Goal: Task Accomplishment & Management: Complete application form

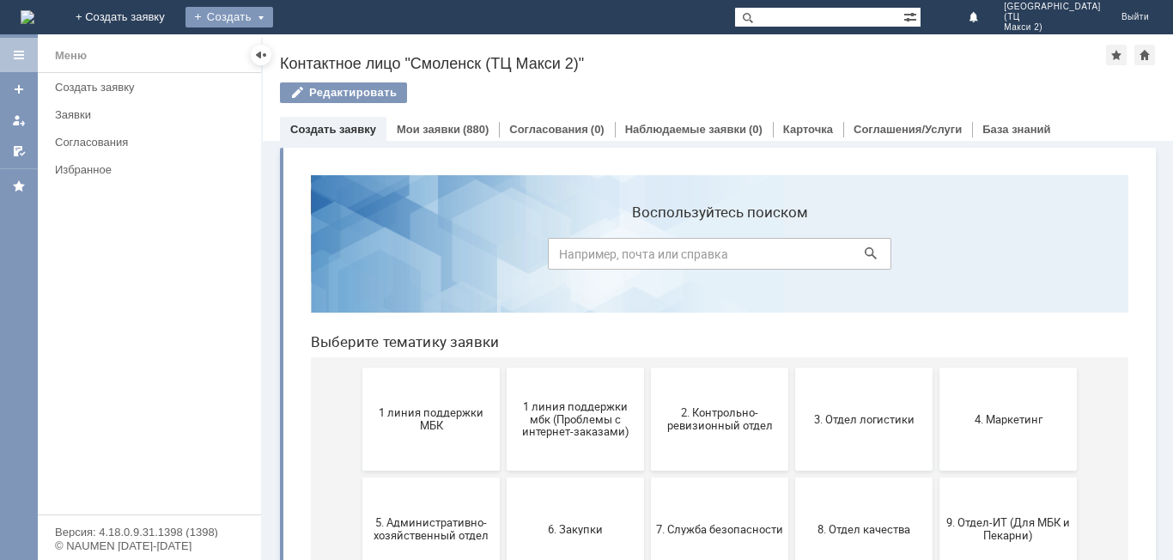
click at [273, 13] on div "Создать" at bounding box center [230, 17] width 88 height 21
click at [319, 51] on link "Заявка" at bounding box center [254, 51] width 131 height 21
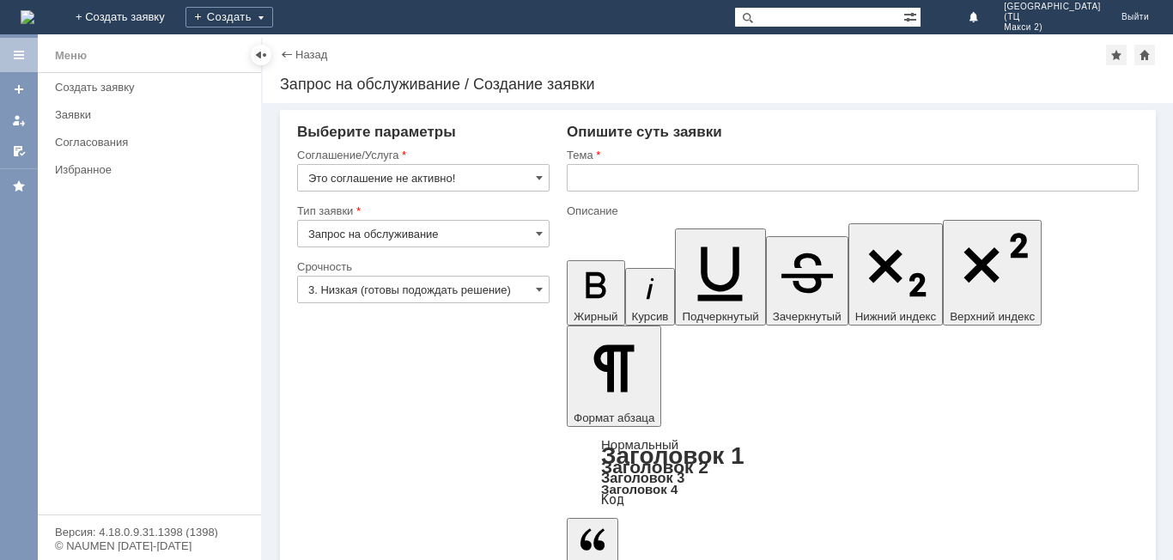
click at [513, 234] on input "Запрос на обслуживание" at bounding box center [423, 233] width 253 height 27
type input "Запрос на обслуживание"
click at [445, 166] on input "Это соглашение не активно!" at bounding box center [423, 177] width 253 height 27
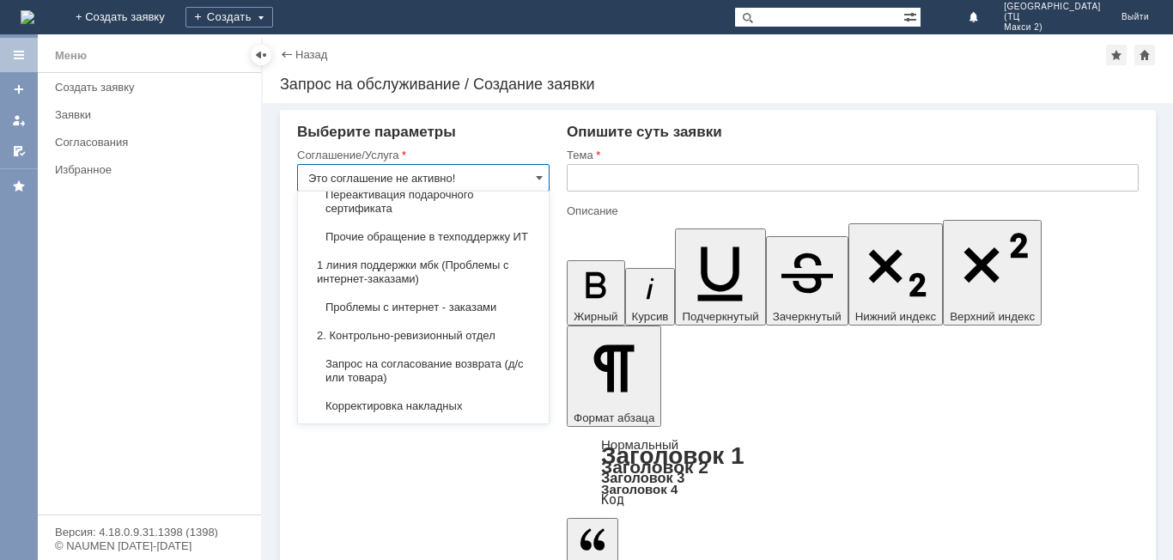
scroll to position [172, 0]
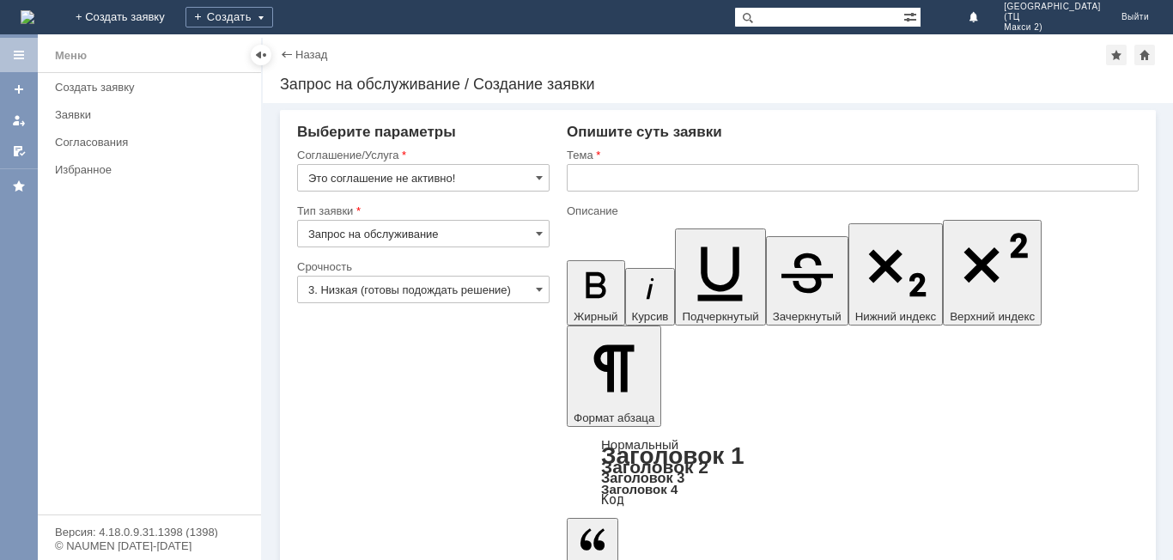
click at [62, 49] on div "Меню" at bounding box center [71, 56] width 32 height 21
click at [34, 24] on img at bounding box center [28, 17] width 14 height 14
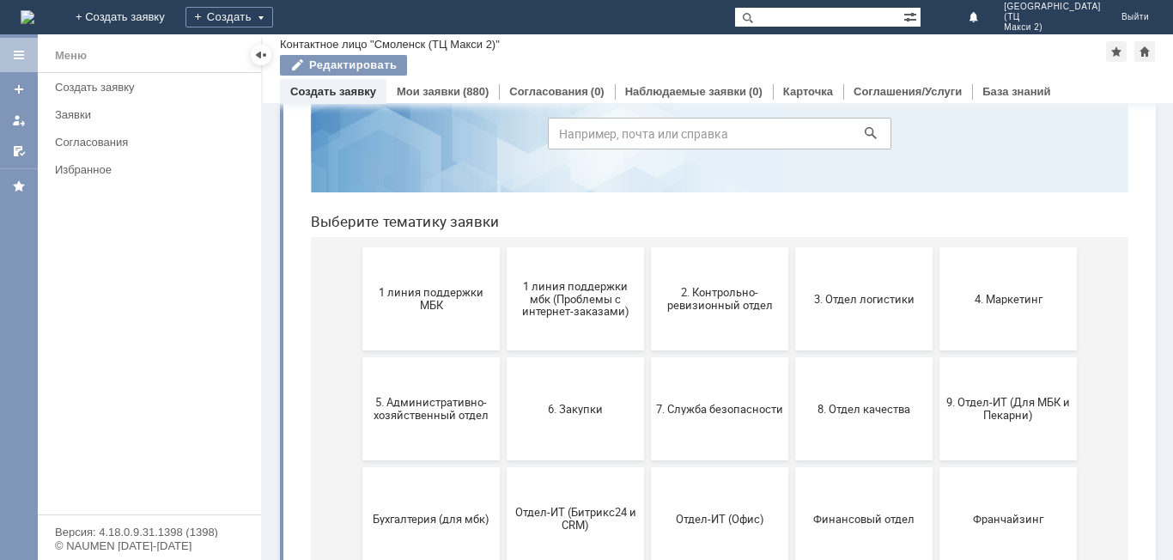
scroll to position [78, 0]
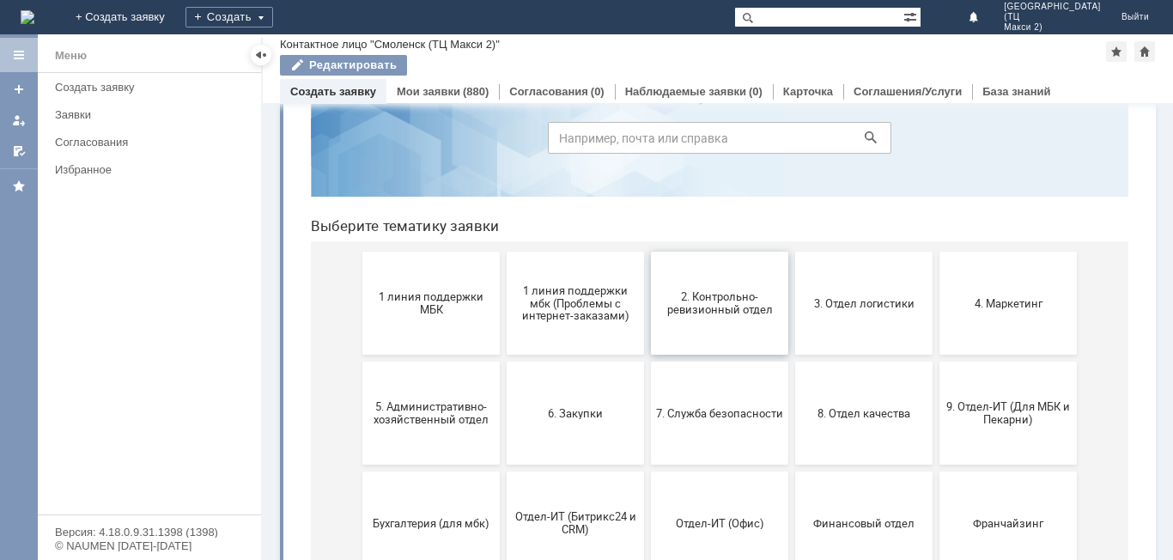
click at [709, 325] on button "2. Контрольно-ревизионный отдел" at bounding box center [719, 303] width 137 height 103
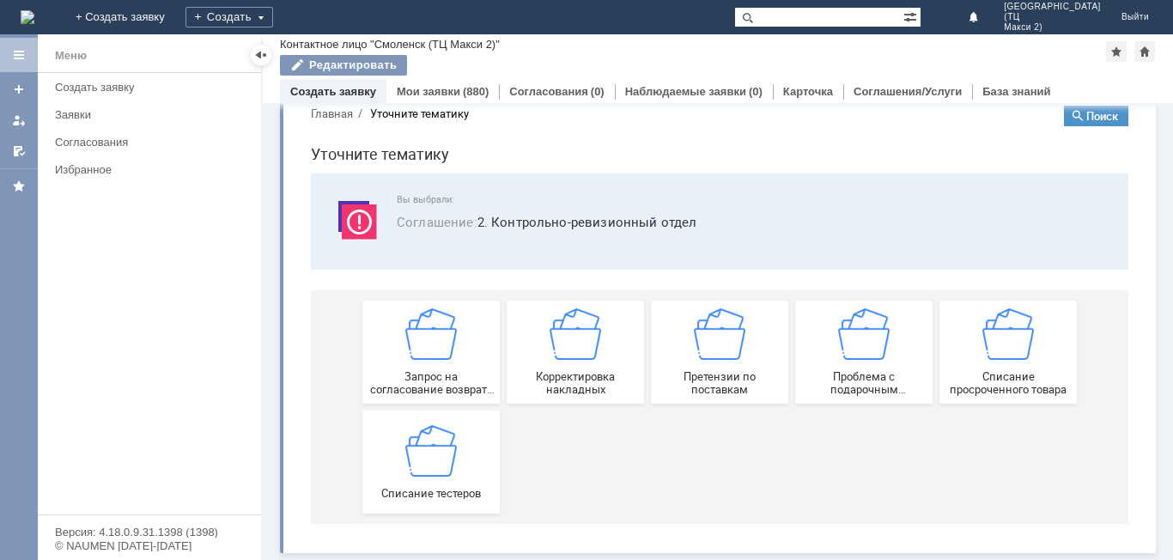
scroll to position [33, 0]
click at [438, 473] on img at bounding box center [431, 450] width 52 height 52
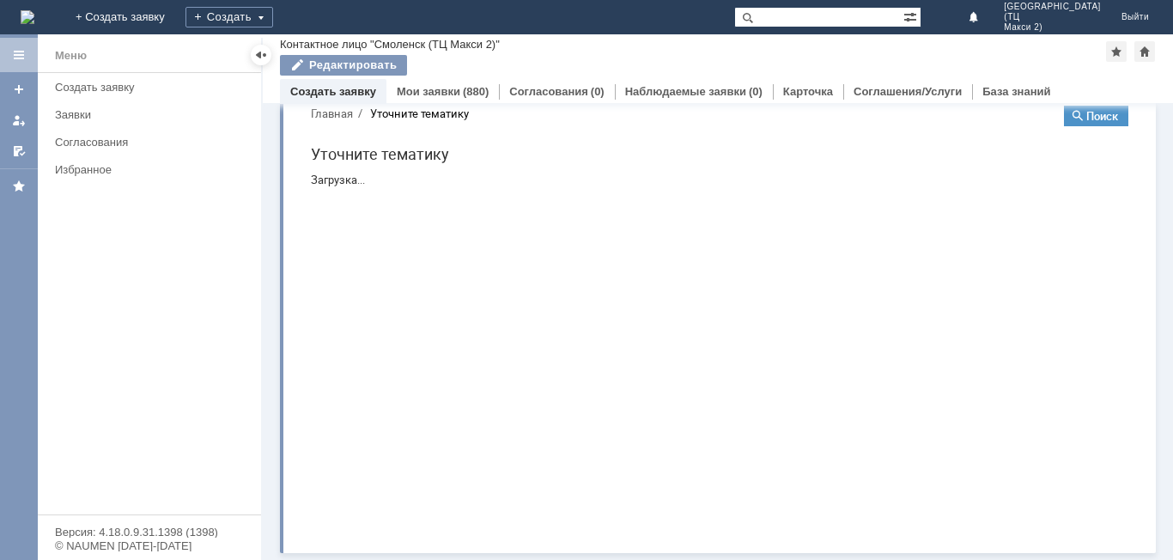
scroll to position [0, 0]
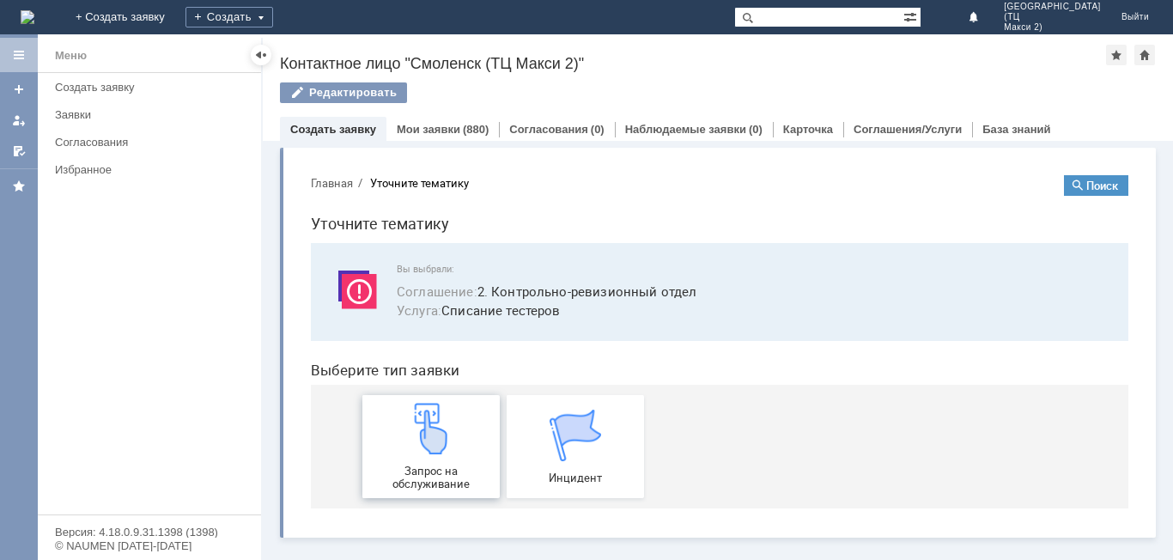
click at [433, 453] on img at bounding box center [431, 429] width 52 height 52
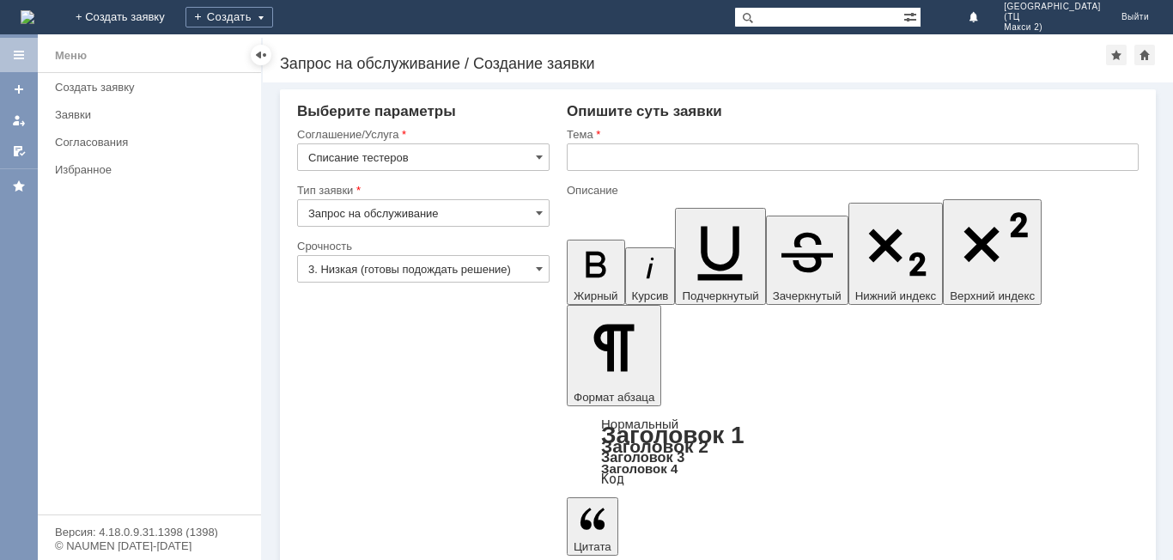
click at [441, 264] on input "3. Низкая (готовы подождать решение)" at bounding box center [423, 268] width 253 height 27
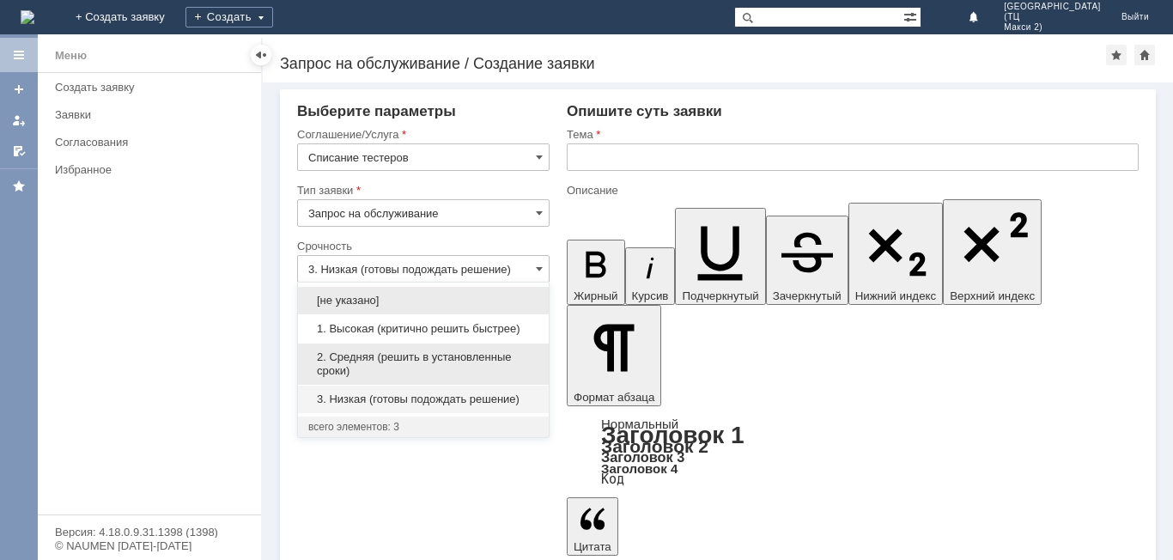
click at [446, 356] on span "2. Средняя (решить в установленные сроки)" at bounding box center [423, 363] width 230 height 27
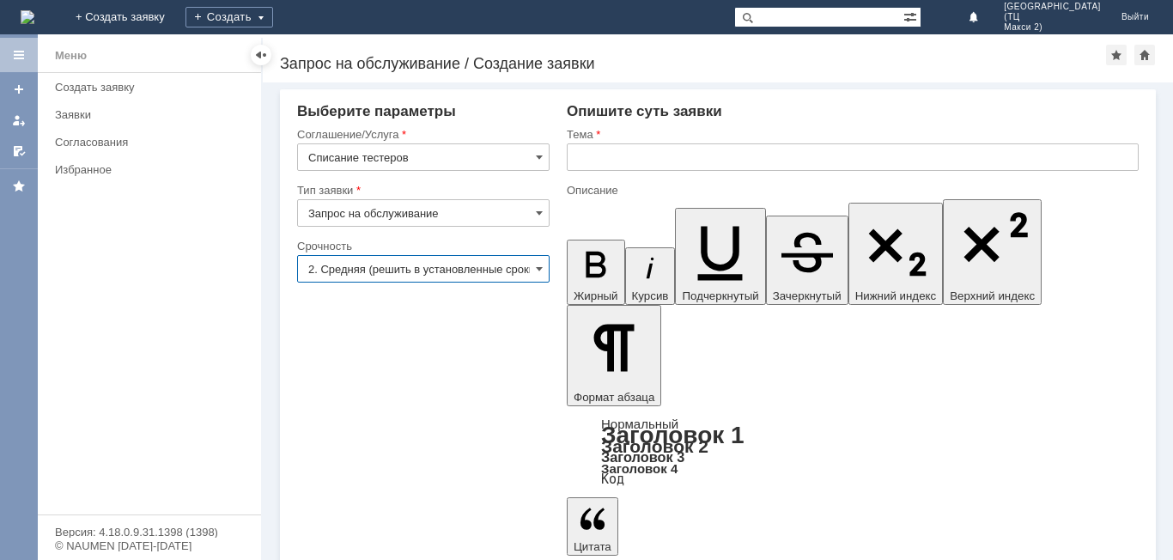
type input "2. Средняя (решить в установленные сроки)"
click at [637, 158] on input "text" at bounding box center [853, 156] width 572 height 27
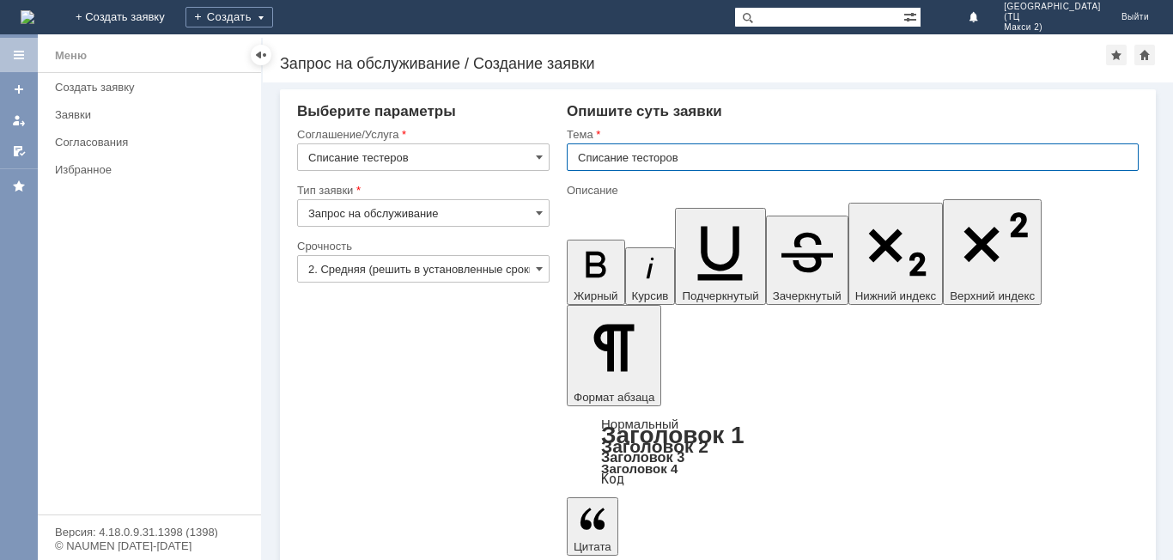
type input "Списание тесторов"
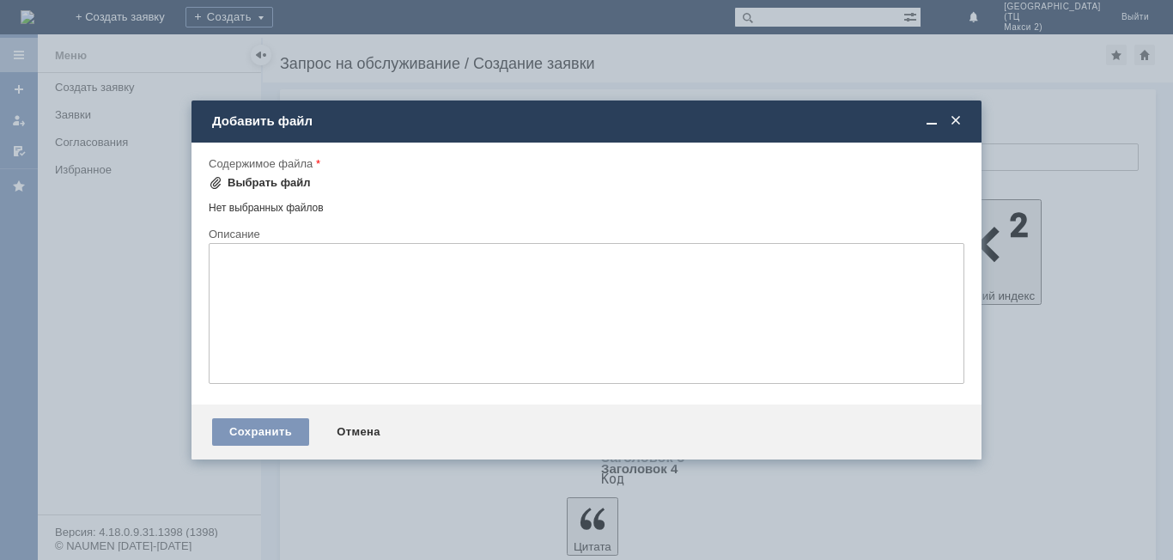
click at [247, 189] on div "Выбрать файл" at bounding box center [269, 183] width 83 height 14
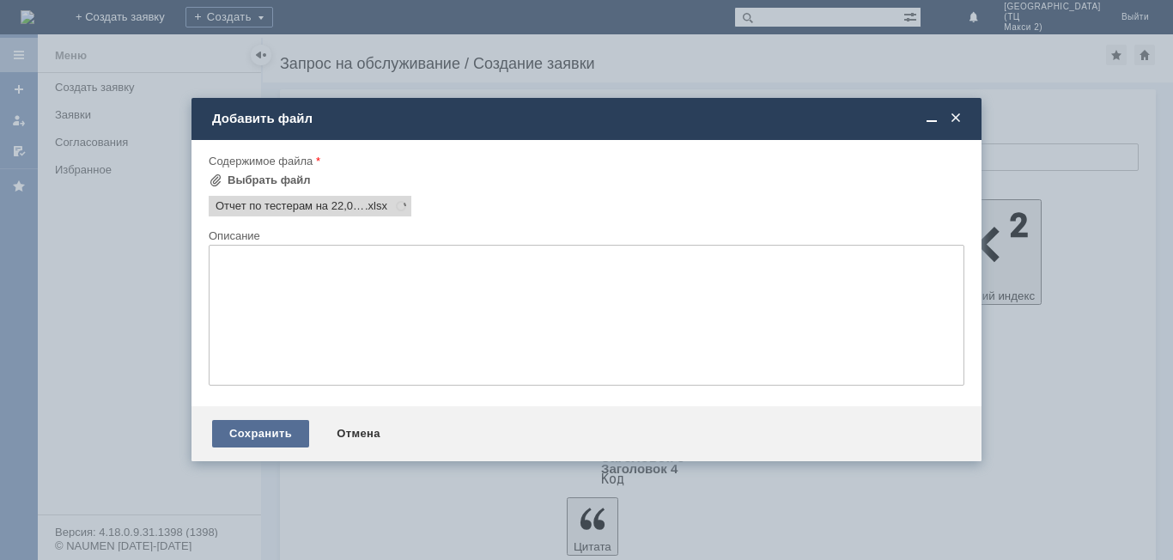
click at [270, 441] on div "Сохранить" at bounding box center [260, 433] width 97 height 27
click at [259, 423] on div "Сохранить" at bounding box center [260, 433] width 97 height 27
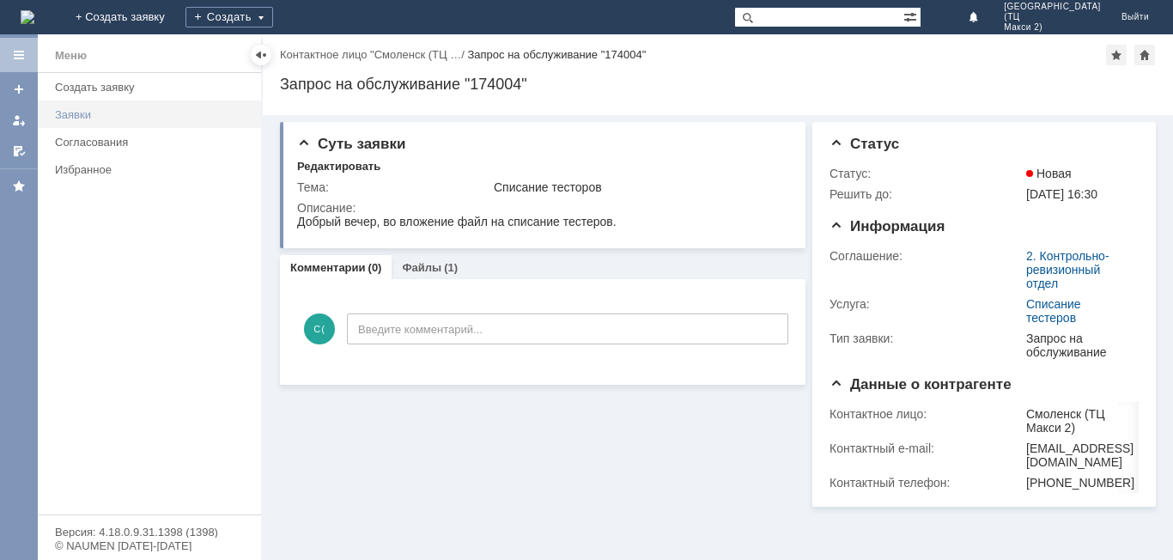
click at [101, 120] on div "Заявки" at bounding box center [153, 114] width 196 height 13
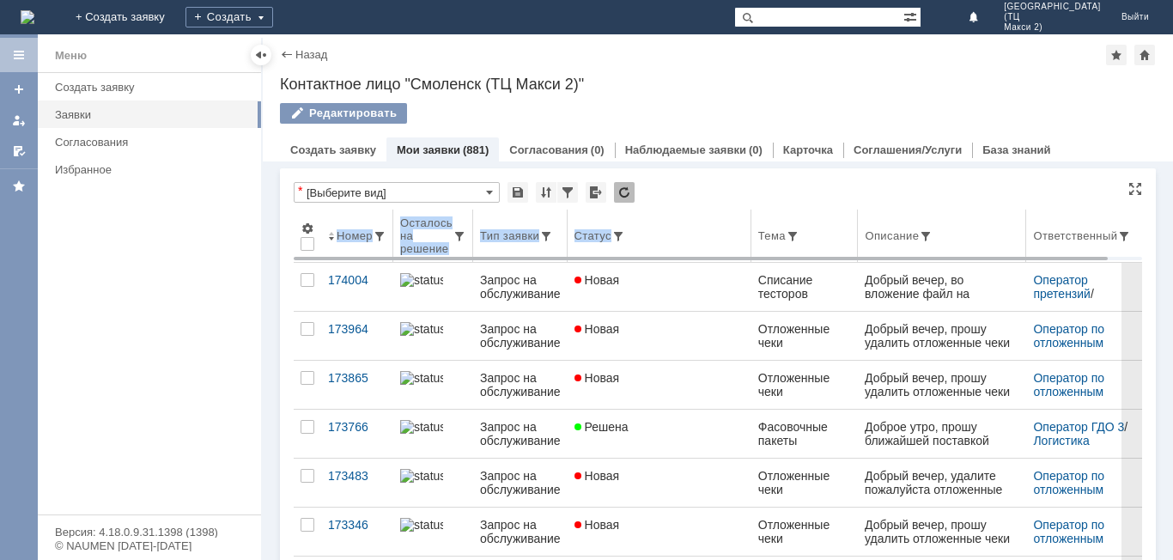
drag, startPoint x: 617, startPoint y: 256, endPoint x: 782, endPoint y: 255, distance: 165.8
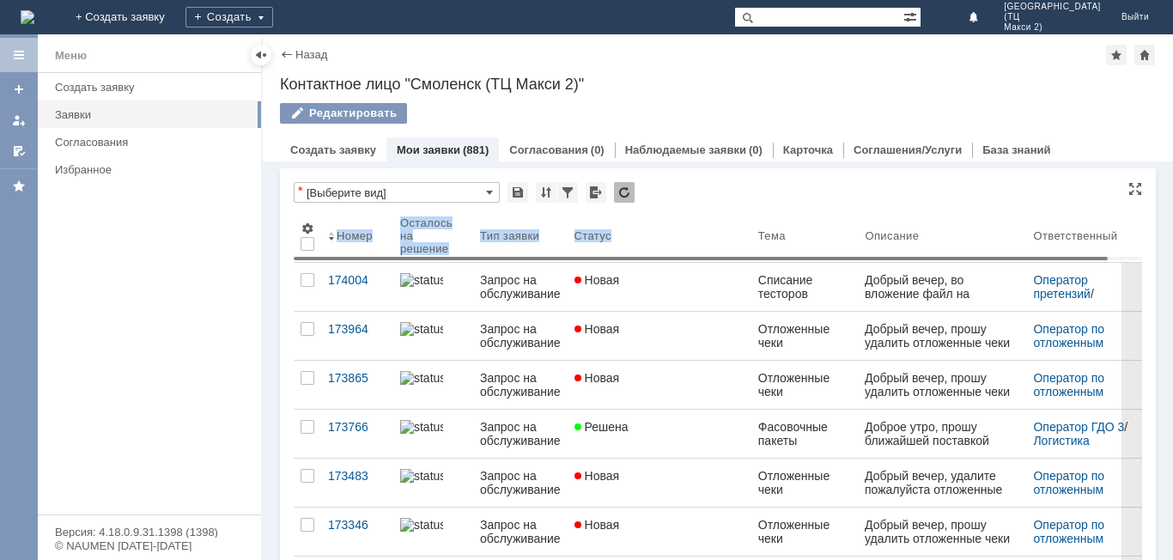
click at [843, 258] on body "Идет загрузка, пожалуйста, подождите. На домашнюю + Создать заявку Создать Смол…" at bounding box center [586, 280] width 1173 height 560
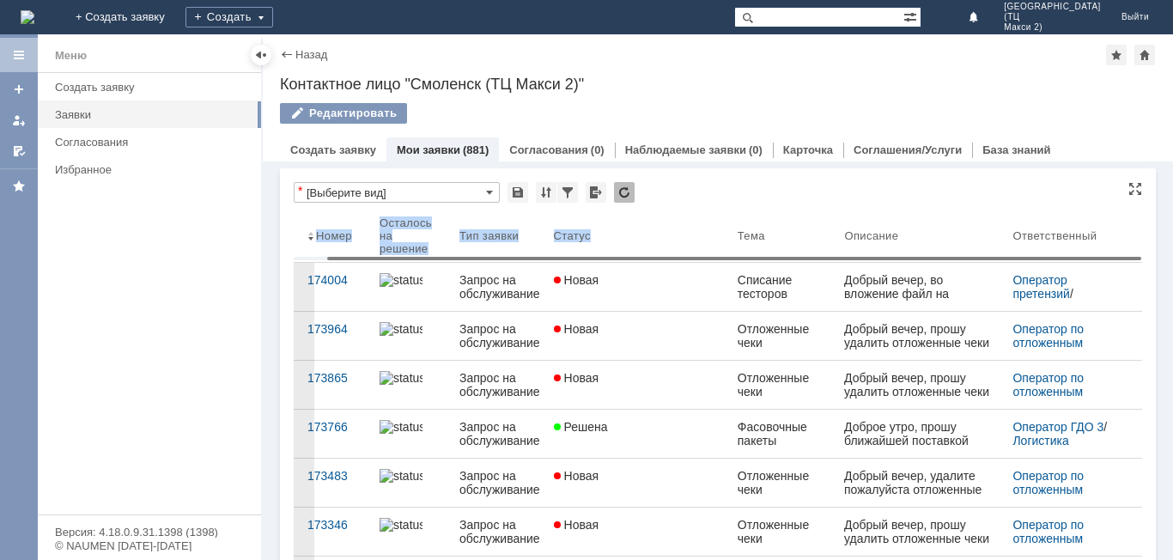
drag, startPoint x: 853, startPoint y: 260, endPoint x: 977, endPoint y: 259, distance: 123.7
click at [964, 259] on body "Идет загрузка, пожалуйста, подождите. На домашнюю + Создать заявку Создать Смол…" at bounding box center [586, 280] width 1173 height 560
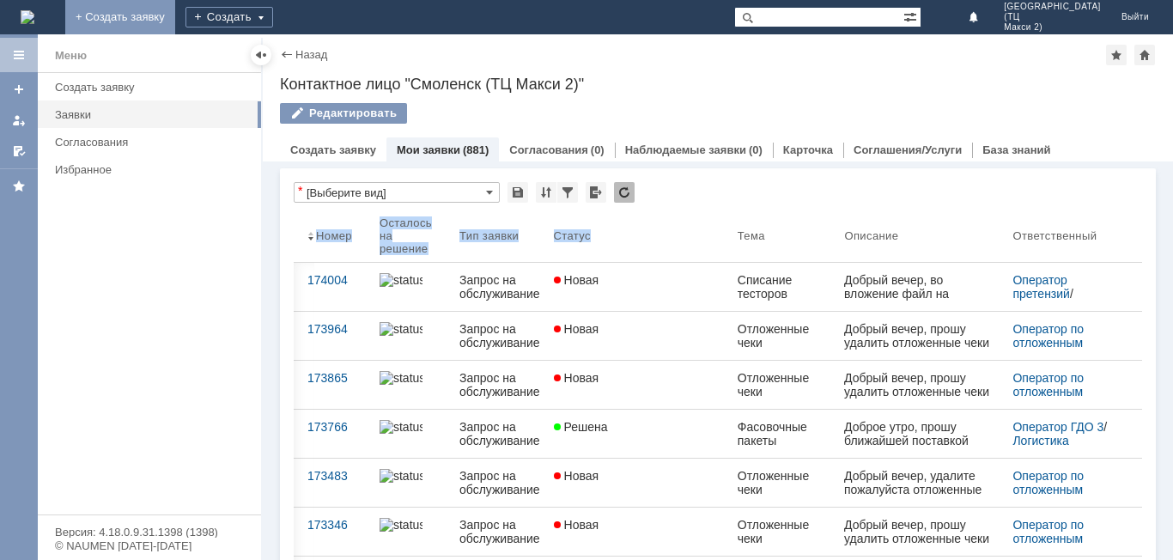
click at [175, 15] on link "+ Создать заявку" at bounding box center [120, 17] width 110 height 34
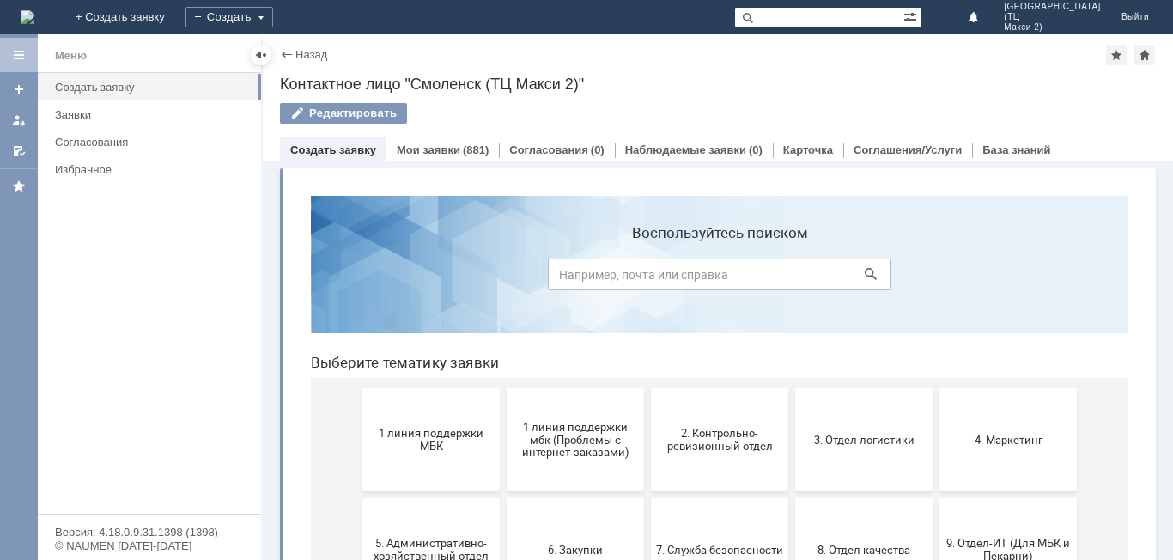
click at [385, 124] on td "Редактировать" at bounding box center [344, 114] width 128 height 22
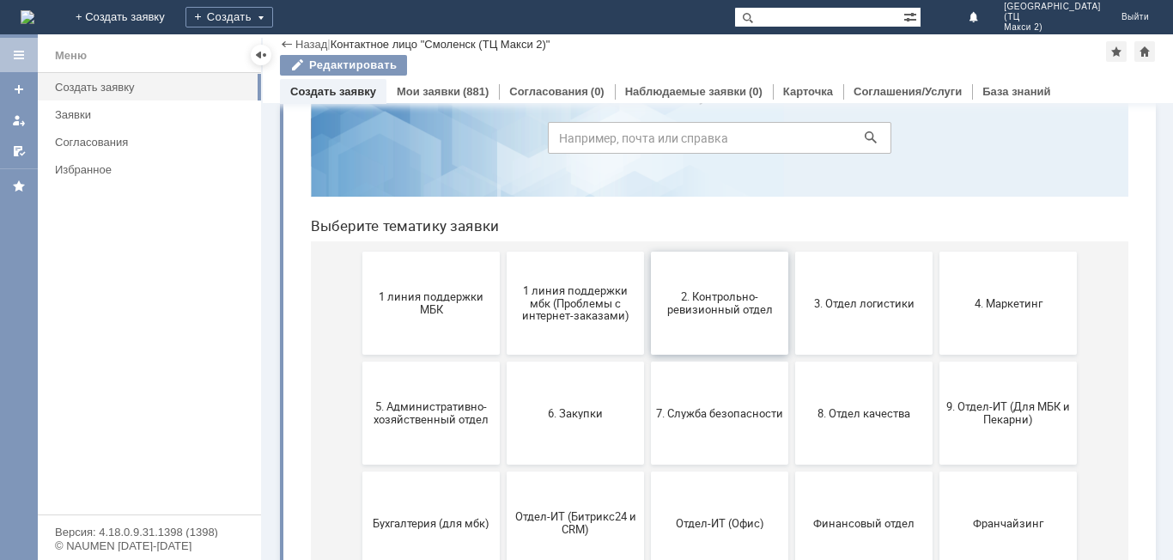
click at [726, 326] on button "2. Контрольно-ревизионный отдел" at bounding box center [719, 303] width 137 height 103
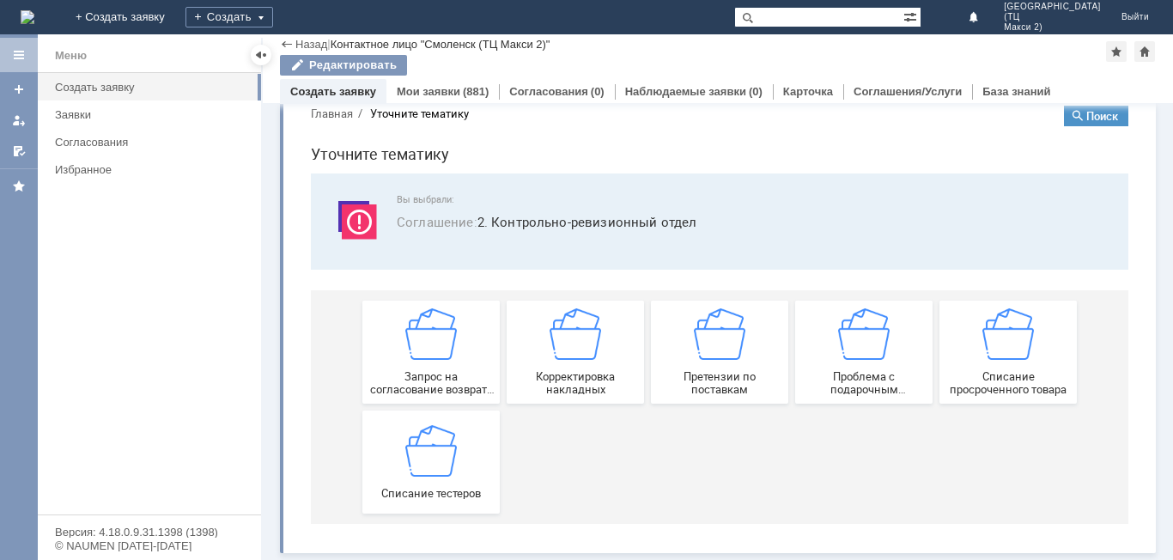
scroll to position [33, 0]
drag, startPoint x: 388, startPoint y: 473, endPoint x: 686, endPoint y: 563, distance: 311.4
click at [388, 473] on div "Списание тестеров" at bounding box center [431, 461] width 127 height 75
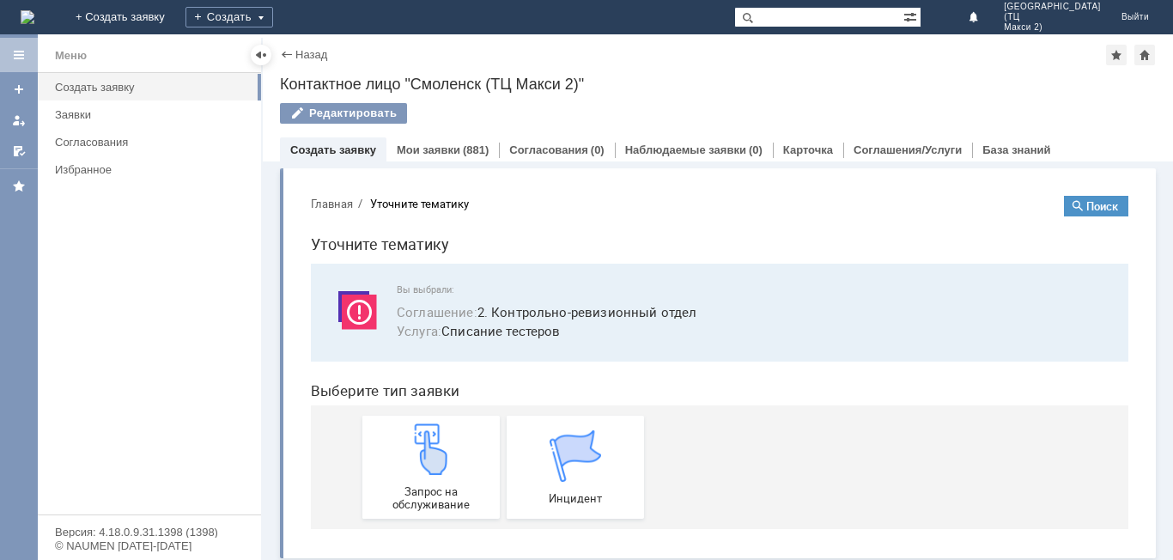
scroll to position [6, 0]
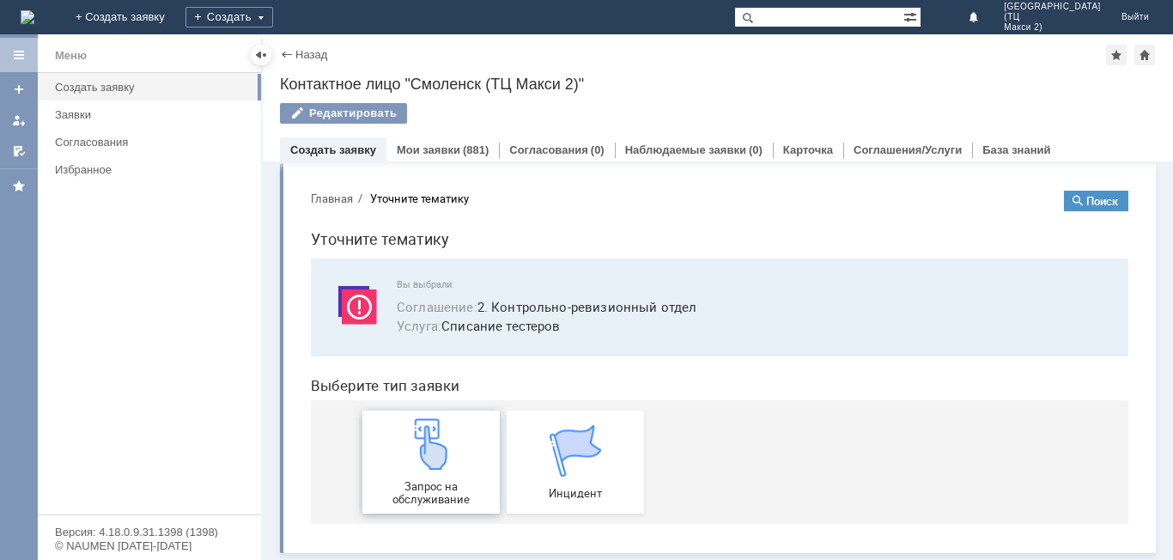
click at [387, 450] on div "Запрос на обслуживание" at bounding box center [431, 462] width 127 height 88
